Goal: Information Seeking & Learning: Learn about a topic

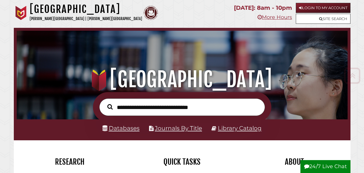
scroll to position [5, 0]
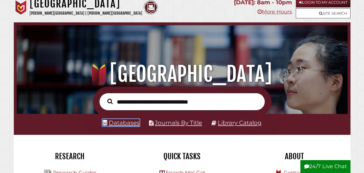
click at [134, 122] on link "Databases" at bounding box center [120, 122] width 37 height 7
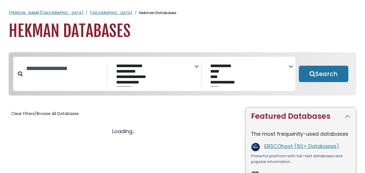
select select "Database Subject Filter"
select select "Database Vendors Filter"
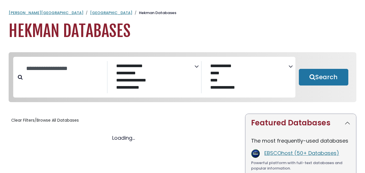
select select "Database Subject Filter"
select select "Database Vendors Filter"
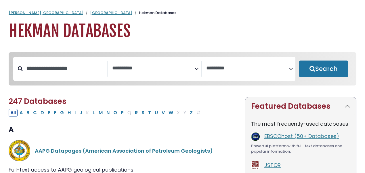
select select "Database Subject Filter"
select select "Database Vendors Filter"
click at [122, 114] on button "P" at bounding box center [122, 112] width 6 height 7
select select "Database Subject Filter"
select select "Database Vendors Filter"
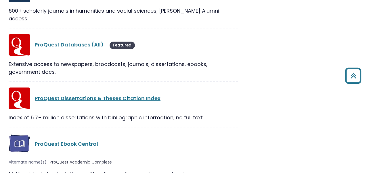
scroll to position [718, 0]
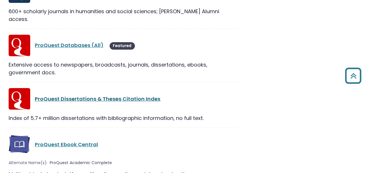
click at [78, 95] on link "ProQuest Dissertations & Theses Citation Index" at bounding box center [98, 98] width 126 height 7
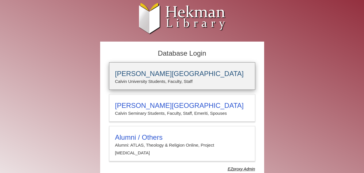
type input "****"
click at [137, 83] on p "Calvin University Students, Faculty, Staff" at bounding box center [182, 81] width 134 height 7
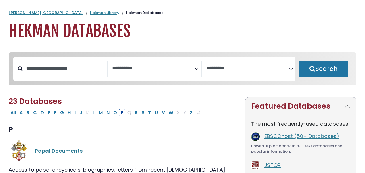
select select "Database Subject Filter"
select select "Database Vendors Filter"
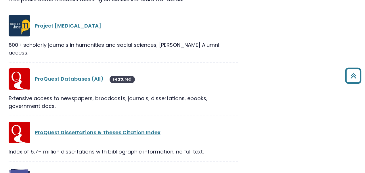
scroll to position [673, 0]
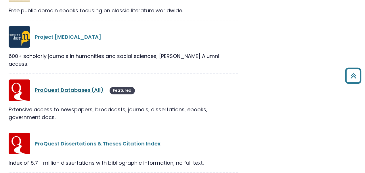
click at [76, 87] on link "ProQuest Databases (All)" at bounding box center [69, 90] width 69 height 7
